Goal: Navigation & Orientation: Find specific page/section

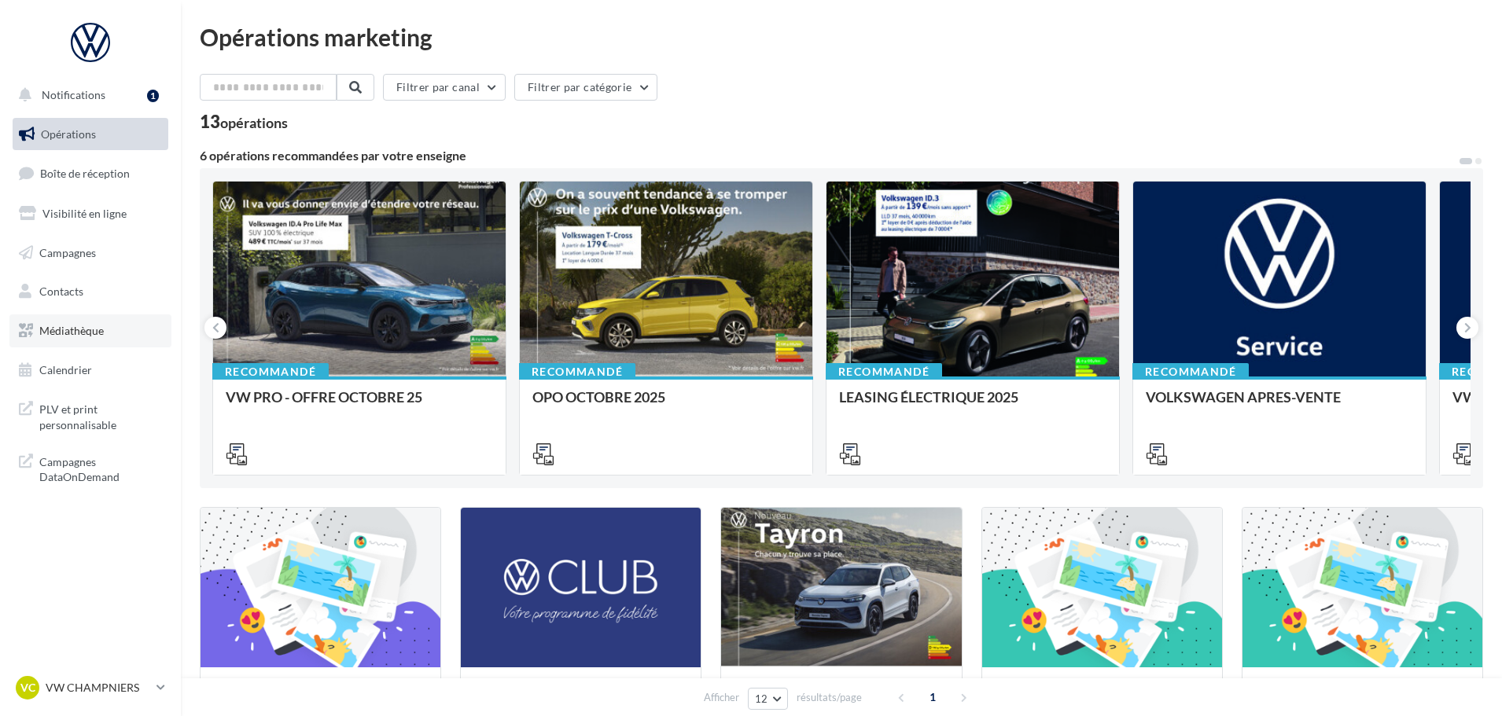
click at [91, 331] on span "Médiathèque" at bounding box center [71, 330] width 64 height 13
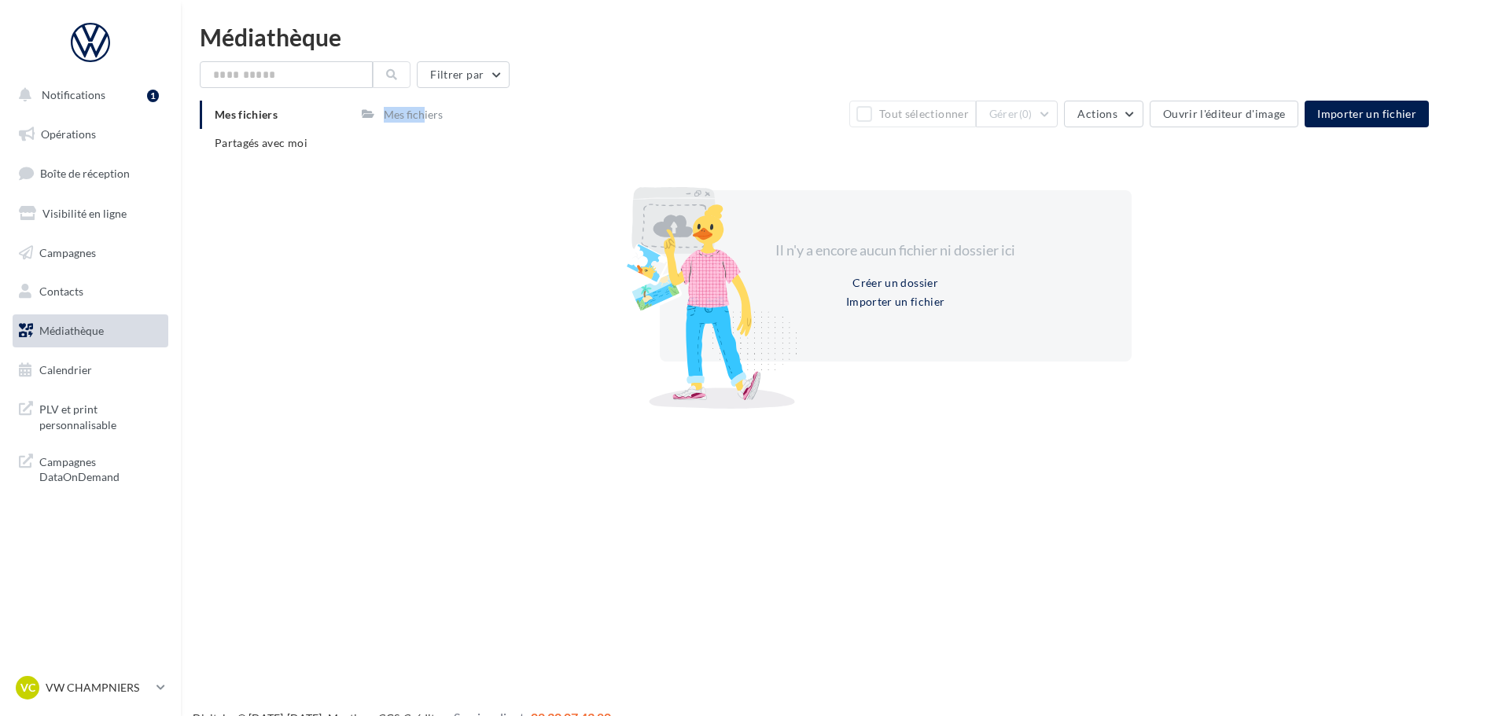
drag, startPoint x: 410, startPoint y: 109, endPoint x: 304, endPoint y: 170, distance: 122.6
click at [313, 169] on div "Mes fichiers Partagés avec moi Mes fichiers Tout sélectionner Gérer (0) Actions…" at bounding box center [848, 256] width 1296 height 311
click at [263, 146] on span "Partagés avec moi" at bounding box center [261, 142] width 93 height 13
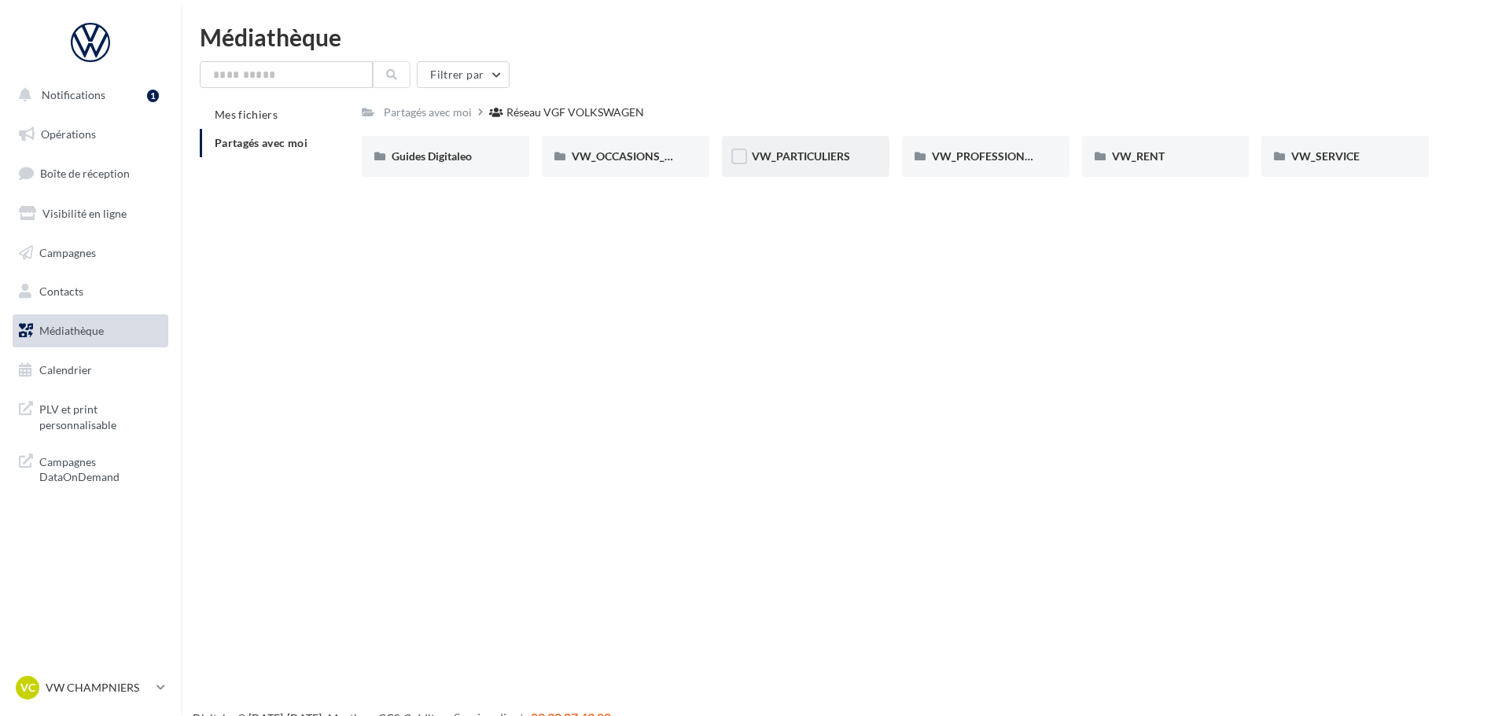
click at [824, 170] on div "VW_PARTICULIERS" at bounding box center [806, 156] width 168 height 41
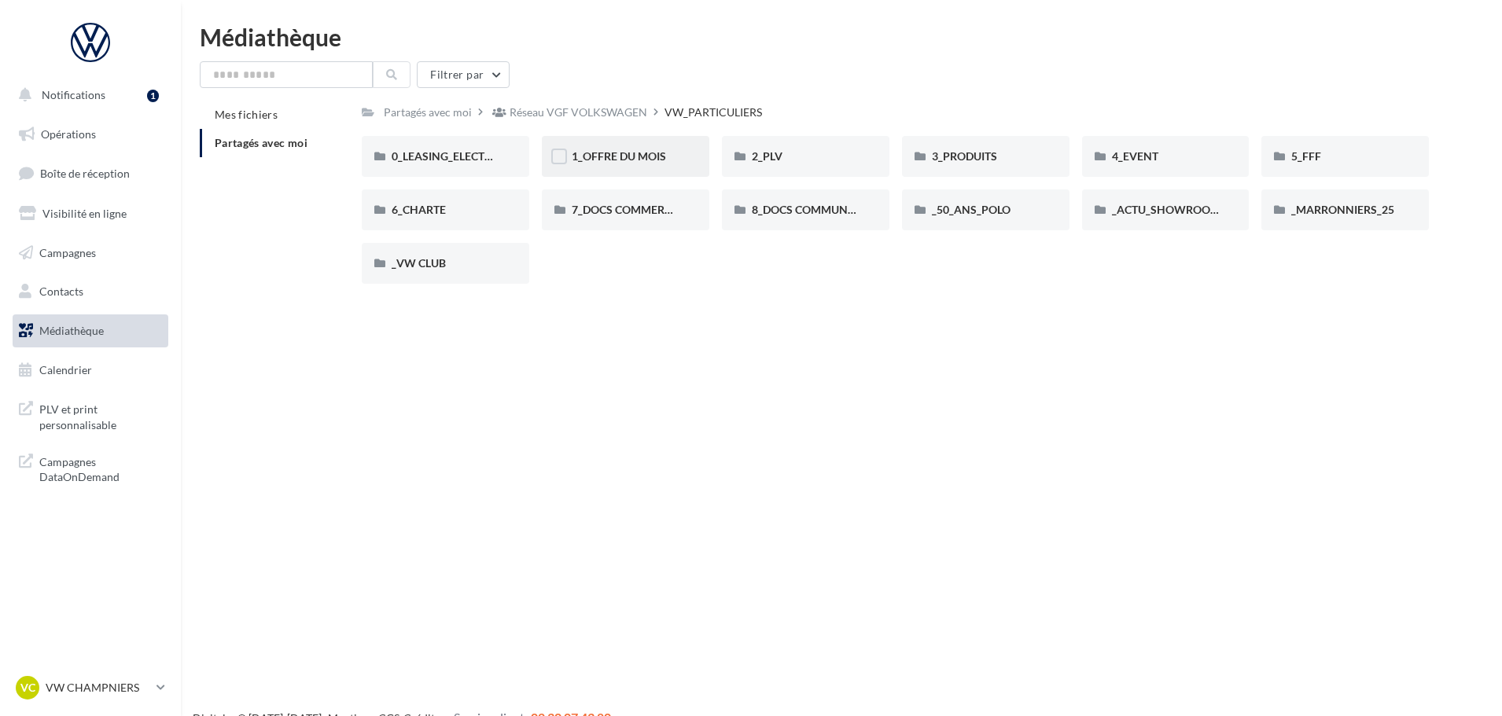
click at [594, 166] on div "1_OFFRE DU MOIS" at bounding box center [626, 156] width 168 height 41
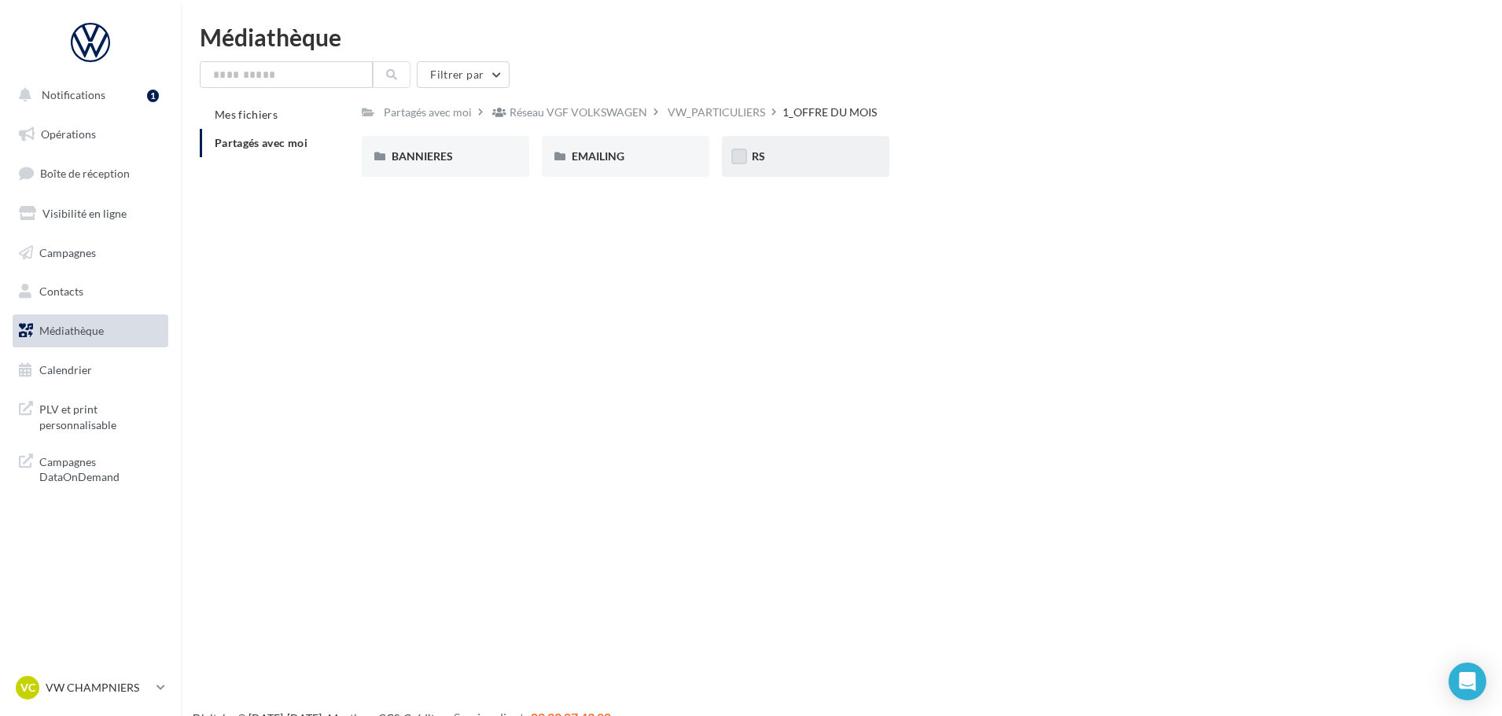
click at [736, 159] on label at bounding box center [739, 157] width 16 height 16
click at [736, 159] on icon at bounding box center [739, 156] width 11 height 11
click at [769, 160] on div "RS" at bounding box center [806, 157] width 108 height 16
click at [462, 162] on div "AVEC [PERSON_NAME]" at bounding box center [446, 157] width 108 height 16
click at [462, 162] on div "ID.3" at bounding box center [446, 157] width 108 height 16
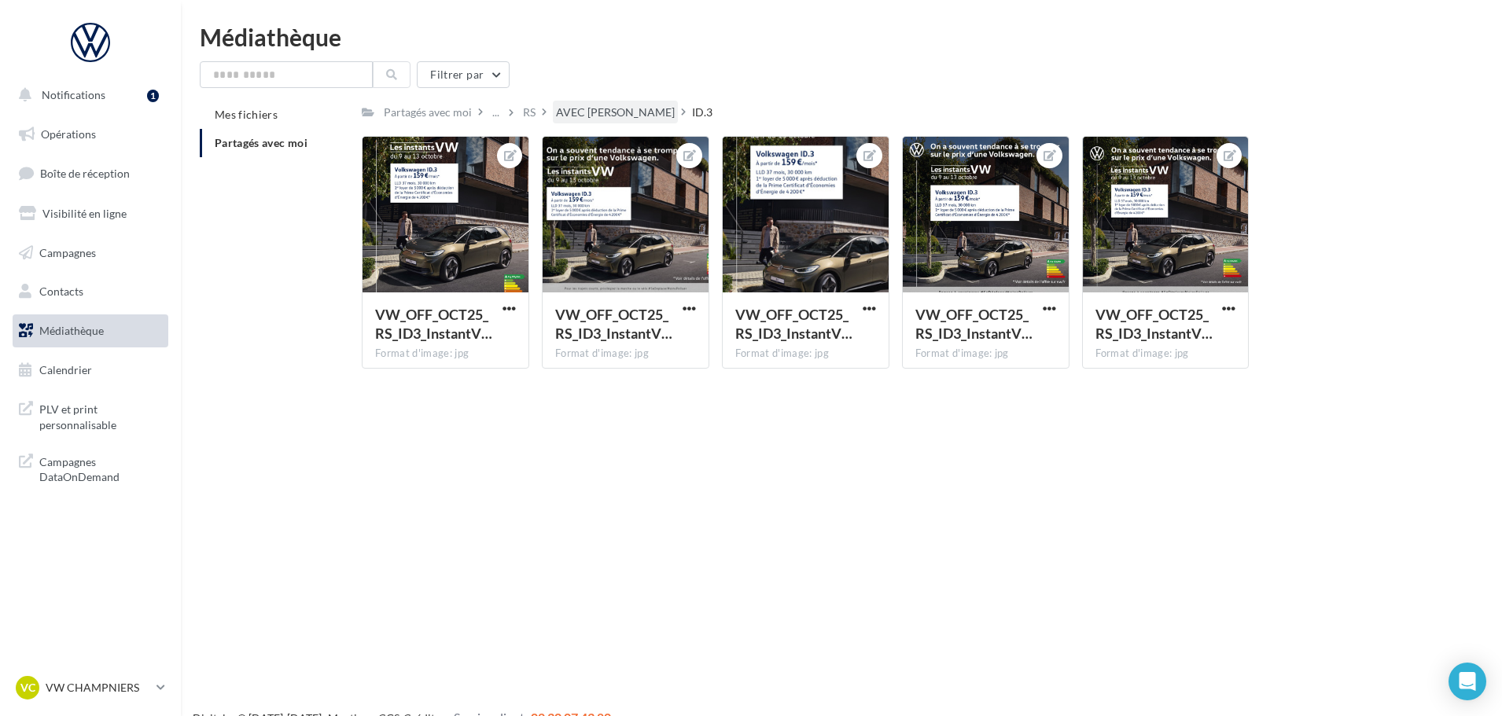
click at [577, 118] on div "AVEC [PERSON_NAME]" at bounding box center [615, 113] width 119 height 16
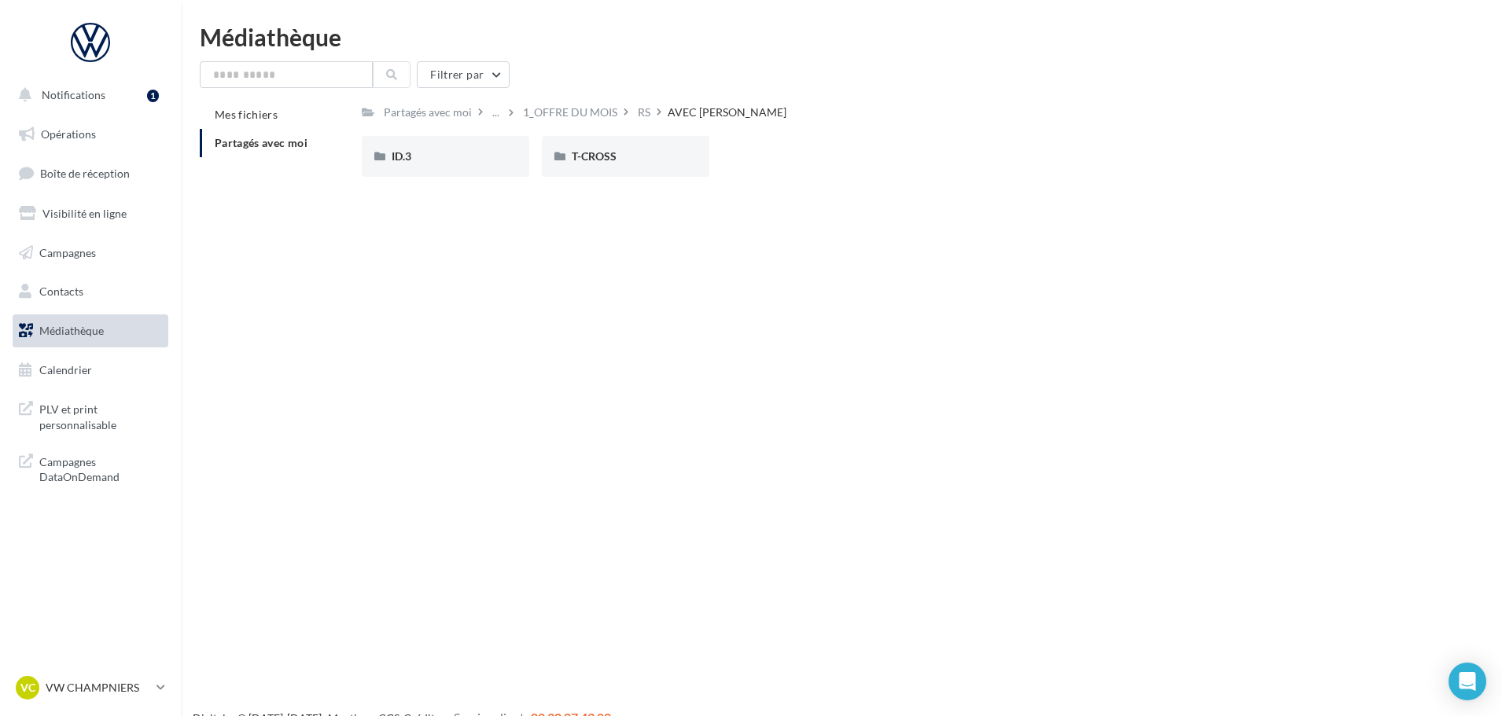
click at [687, 116] on div "AVEC [PERSON_NAME]" at bounding box center [727, 113] width 119 height 16
click at [643, 112] on div "RS" at bounding box center [644, 113] width 13 height 16
click at [590, 154] on span "SANS PO" at bounding box center [595, 155] width 47 height 13
click at [435, 160] on div "ID.3" at bounding box center [446, 157] width 108 height 16
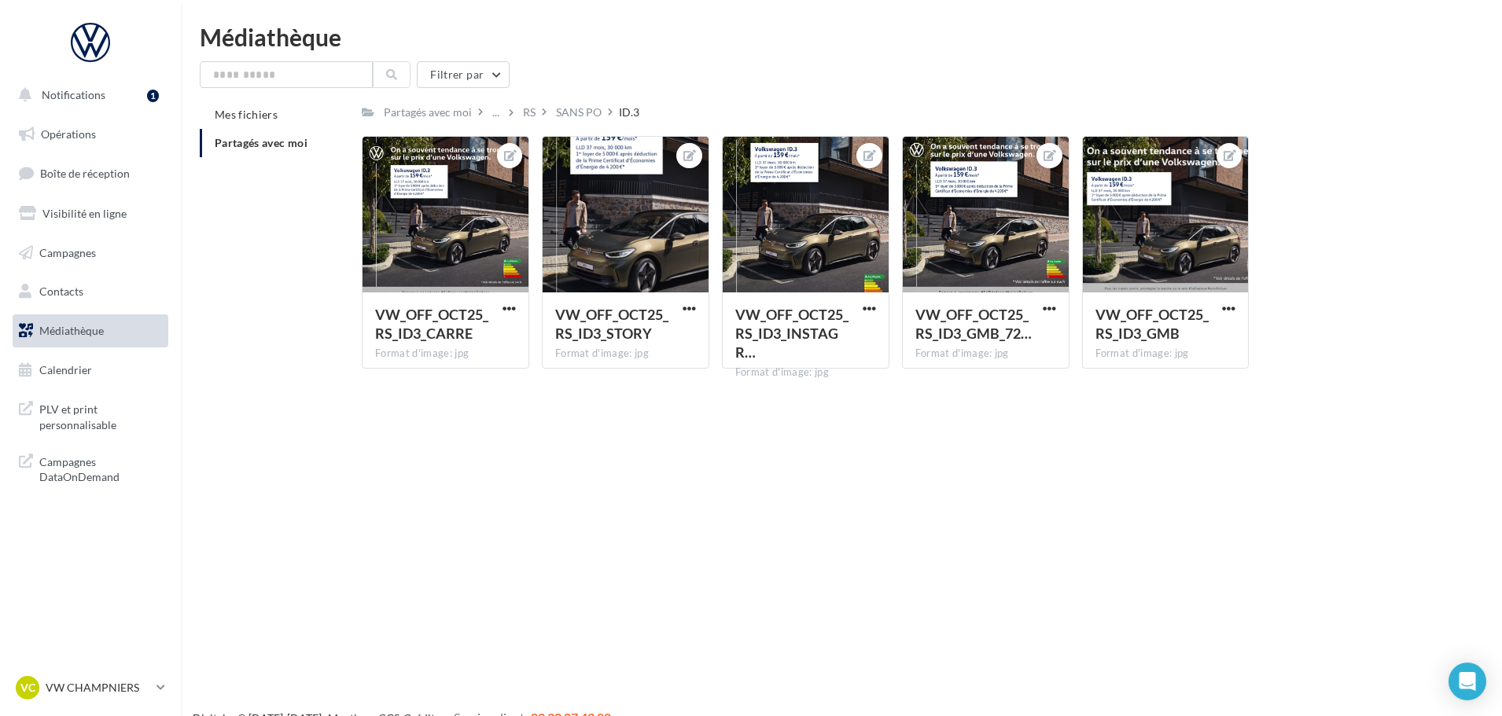
click at [1356, 120] on div "Partagés avec moi ... RS SANS PO ID.3" at bounding box center [895, 112] width 1067 height 23
